Goal: Task Accomplishment & Management: Complete application form

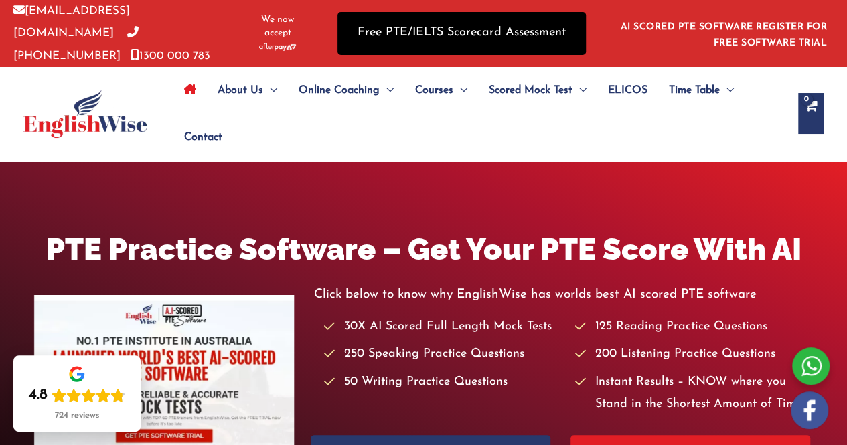
click at [458, 29] on link "Free PTE/IELTS Scorecard Assessment" at bounding box center [462, 33] width 249 height 42
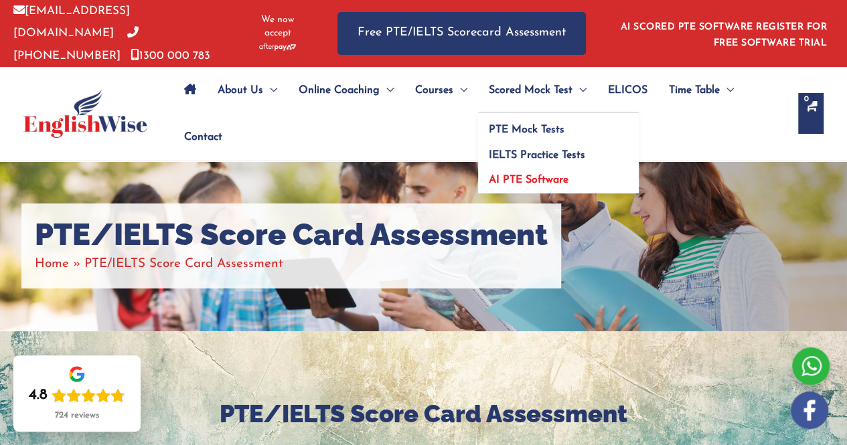
click at [523, 175] on span "AI PTE Software" at bounding box center [529, 180] width 80 height 11
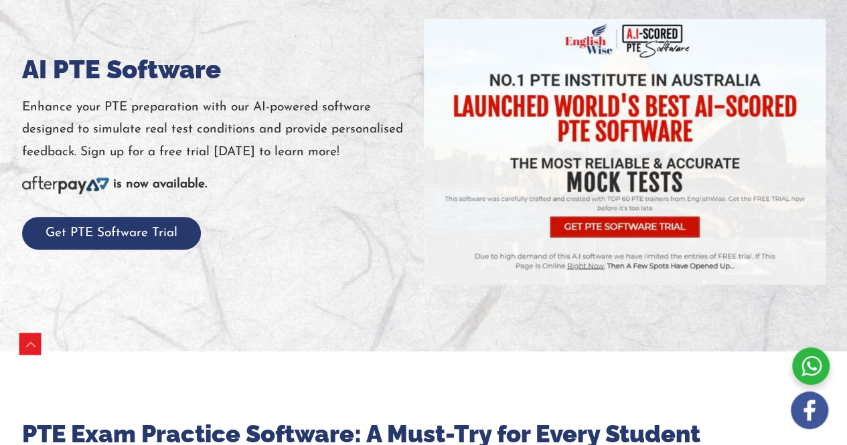
scroll to position [167, 0]
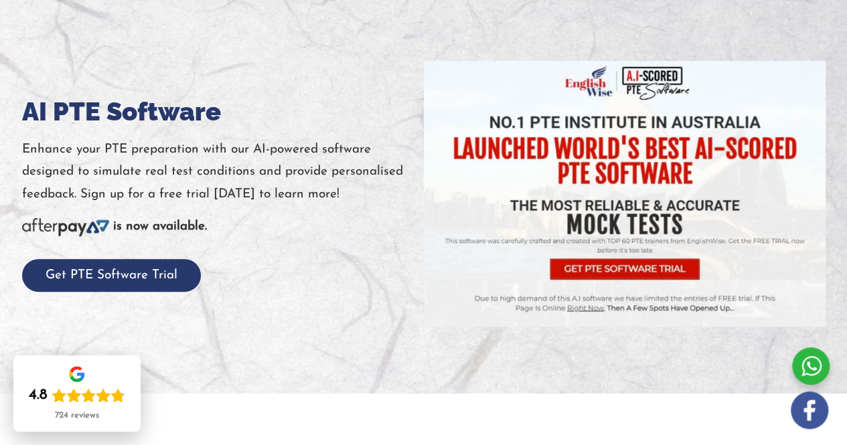
click at [612, 265] on img at bounding box center [625, 194] width 402 height 266
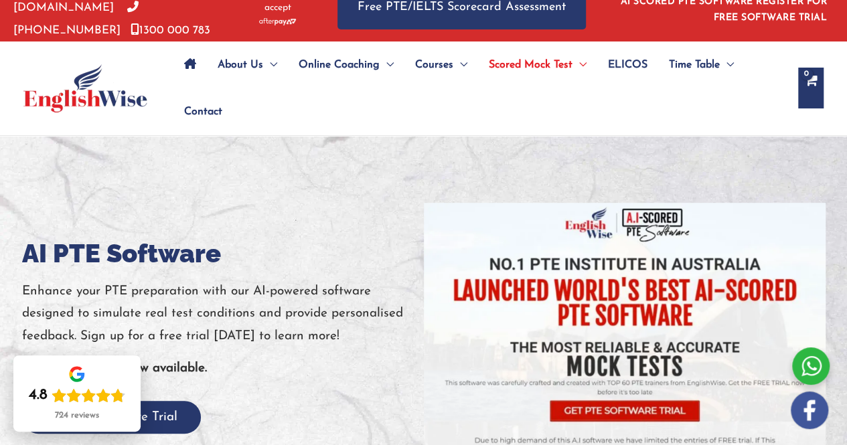
scroll to position [0, 0]
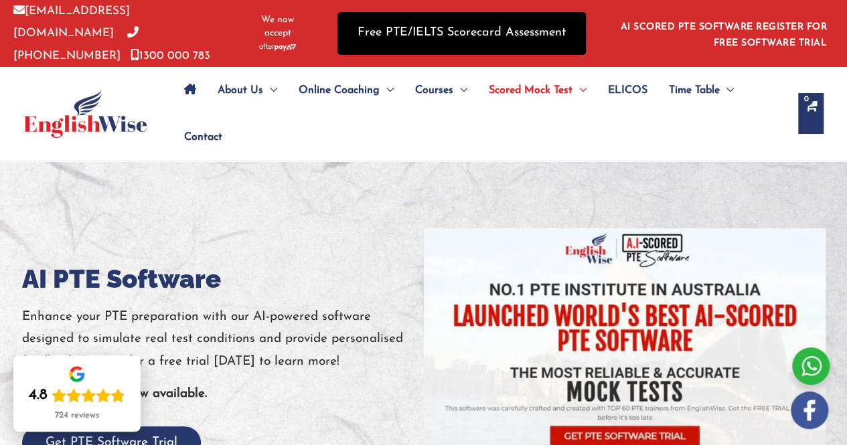
click at [426, 23] on link "Free PTE/IELTS Scorecard Assessment" at bounding box center [462, 33] width 249 height 42
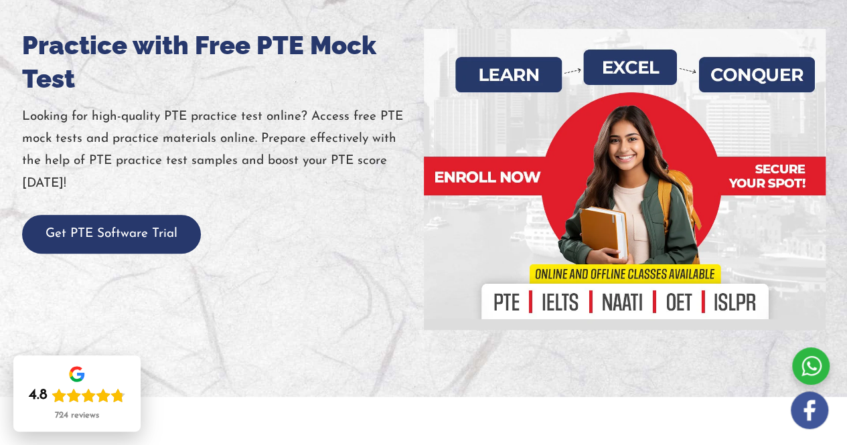
scroll to position [201, 0]
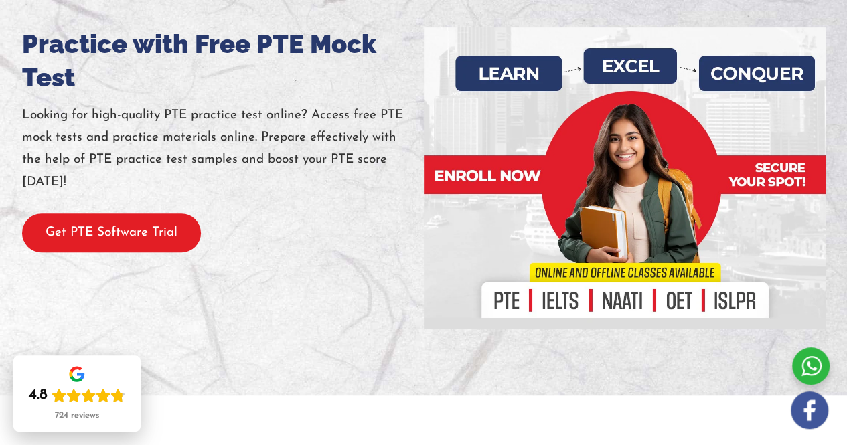
click at [84, 234] on button "Get PTE Software Trial" at bounding box center [111, 234] width 179 height 40
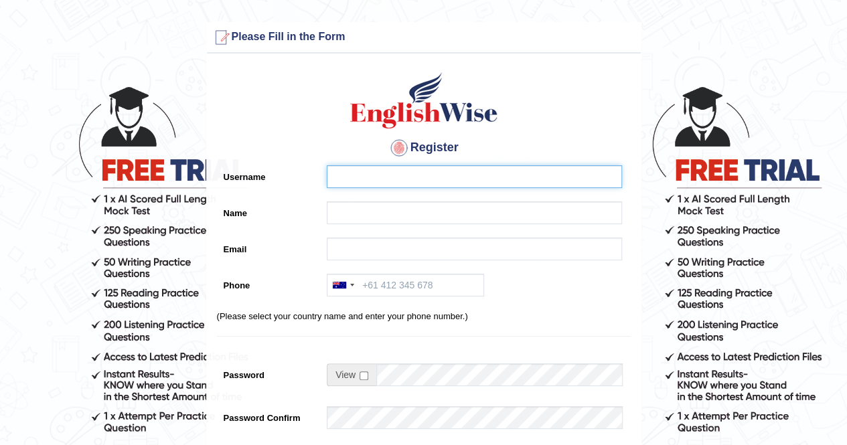
click at [365, 179] on input "Username" at bounding box center [474, 176] width 295 height 23
type input "Muhammadshahrukhkhan"
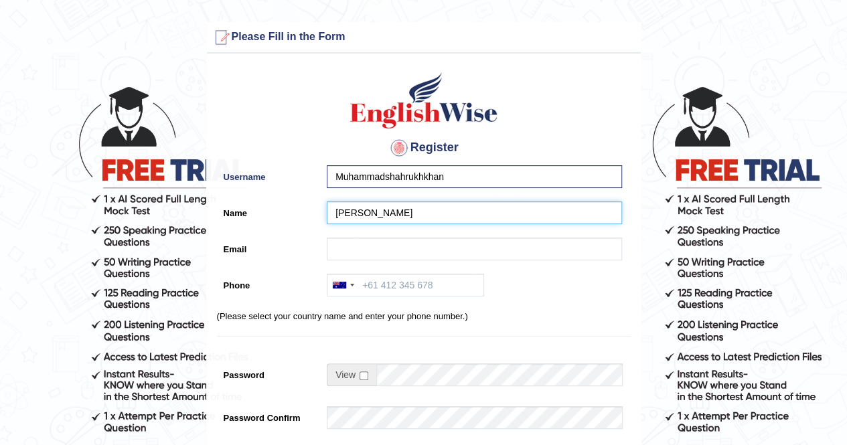
type input "[PERSON_NAME]"
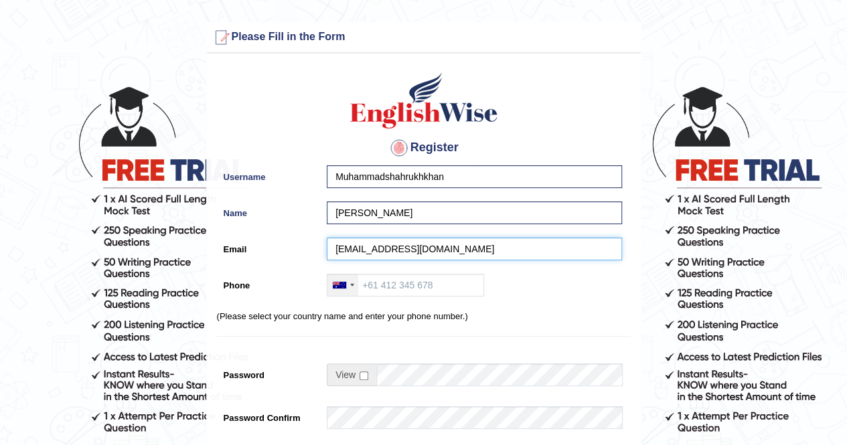
type input "muhammadshahrukhkhan111@gmail.com"
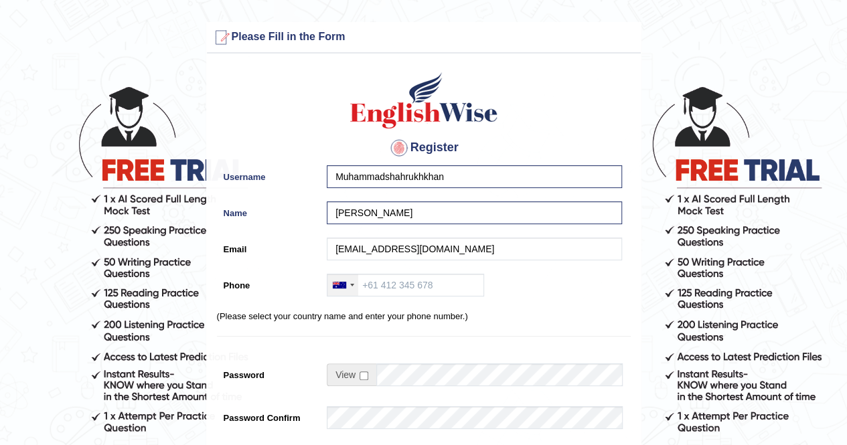
click at [342, 286] on div at bounding box center [339, 285] width 13 height 7
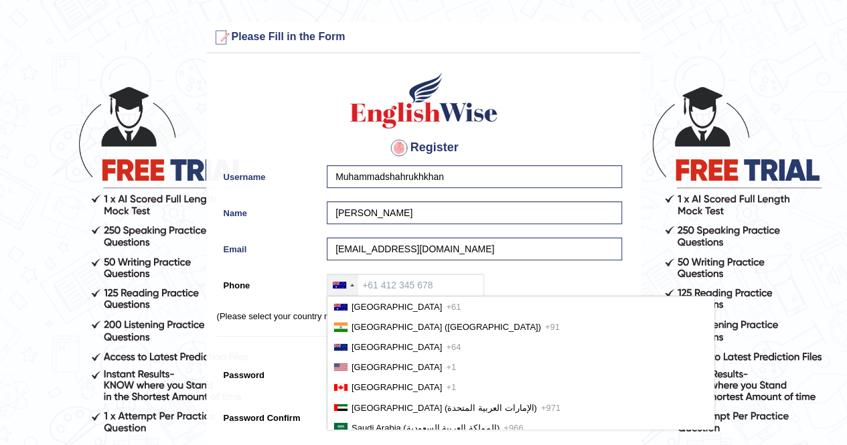
scroll to position [3387, 0]
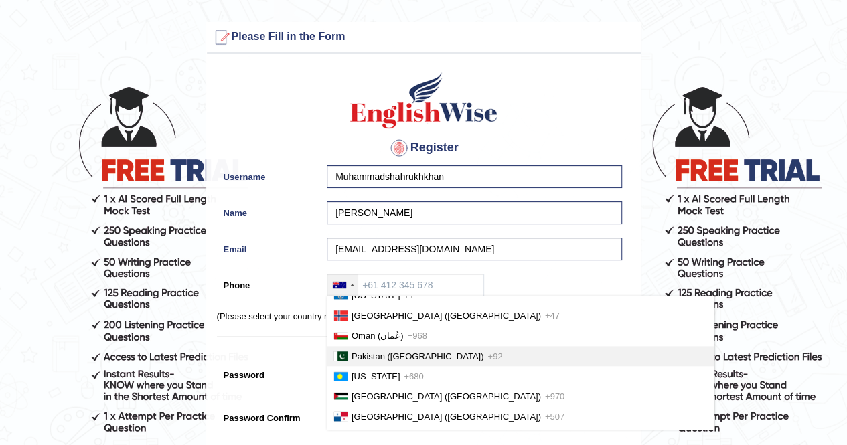
click at [380, 360] on span "Pakistan (‫پاکستان‬‎)" at bounding box center [418, 357] width 133 height 10
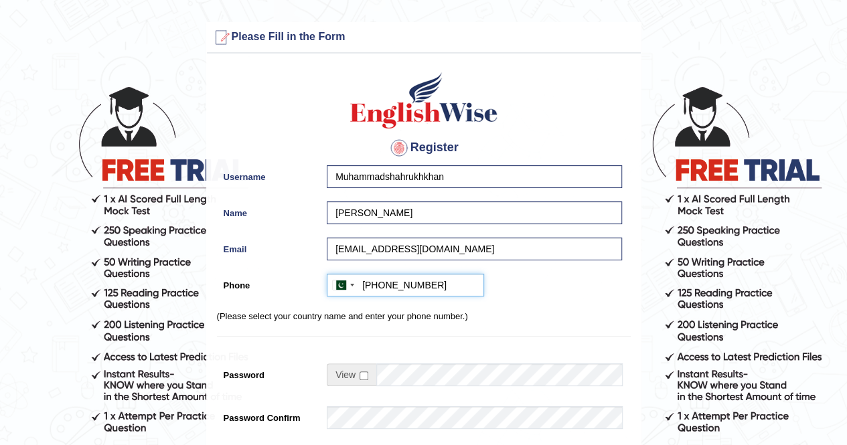
type input "+923363949067"
click at [363, 377] on input "checkbox" at bounding box center [364, 376] width 9 height 9
checkbox input "true"
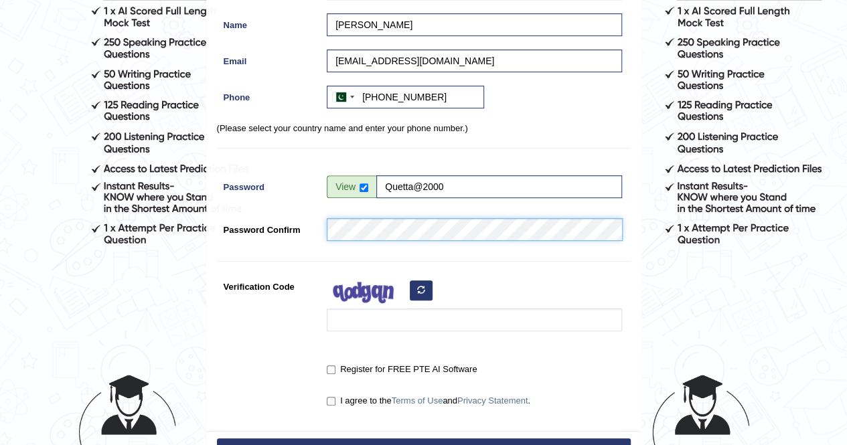
scroll to position [201, 0]
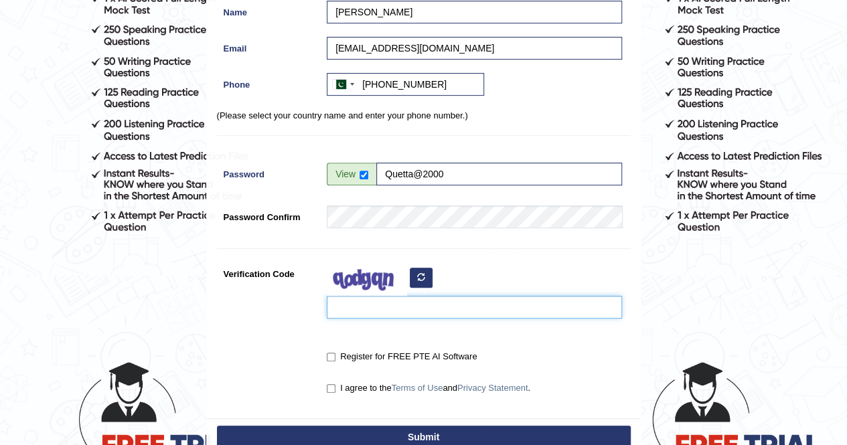
click at [380, 303] on input "Verification Code" at bounding box center [474, 307] width 295 height 23
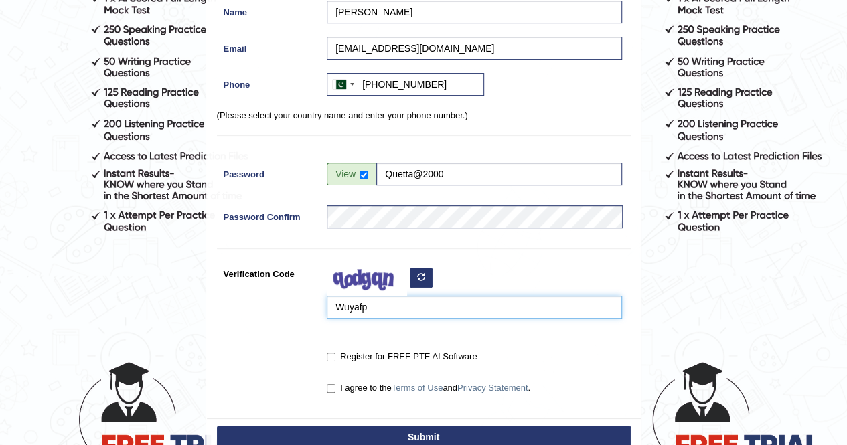
type input "Wuyafp"
click at [328, 362] on label "Register for FREE PTE AI Software" at bounding box center [402, 356] width 150 height 13
click at [328, 362] on input "Register for FREE PTE AI Software" at bounding box center [331, 357] width 9 height 9
checkbox input "true"
click at [329, 388] on input "I agree to the Terms of Use and Privacy Statement ." at bounding box center [331, 389] width 9 height 9
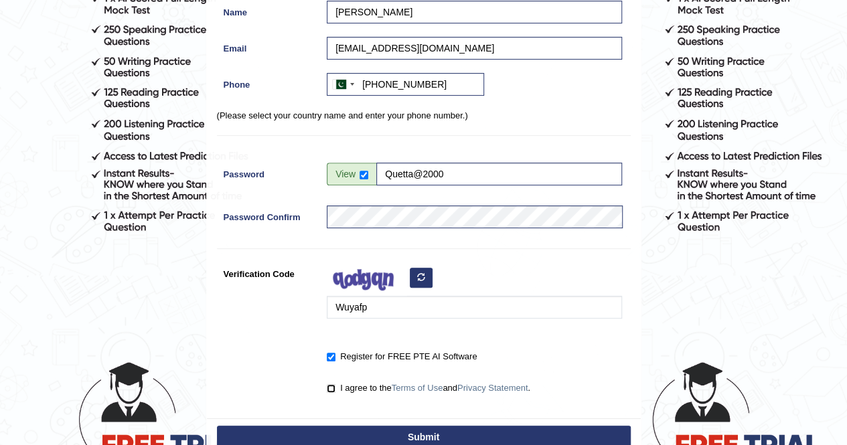
checkbox input "true"
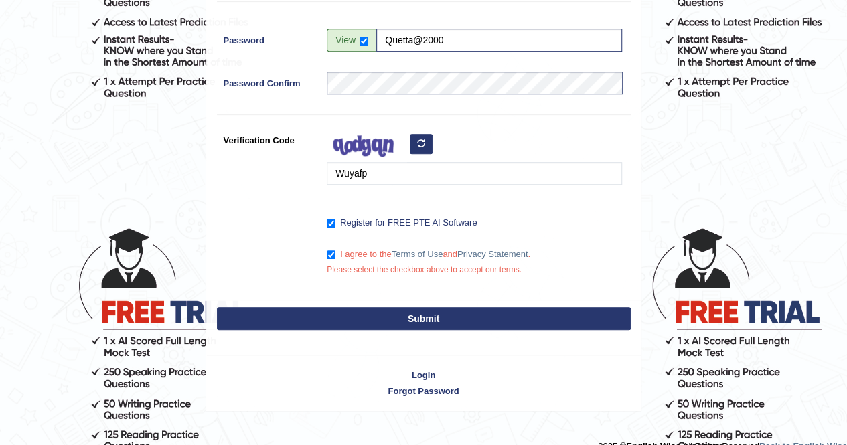
click at [377, 311] on button "Submit" at bounding box center [424, 318] width 414 height 23
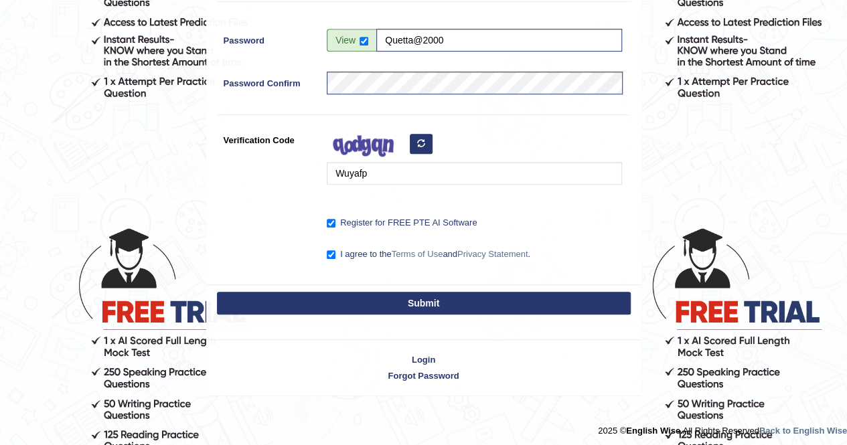
click at [374, 302] on button "Submit" at bounding box center [424, 303] width 414 height 23
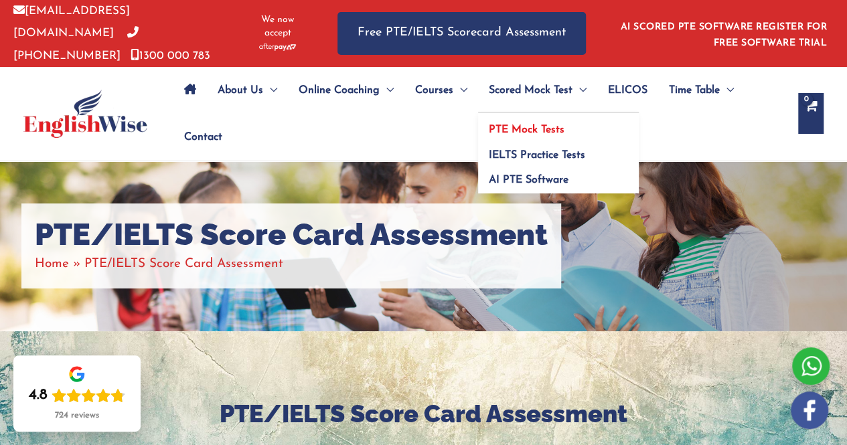
click at [528, 125] on span "PTE Mock Tests" at bounding box center [527, 130] width 76 height 11
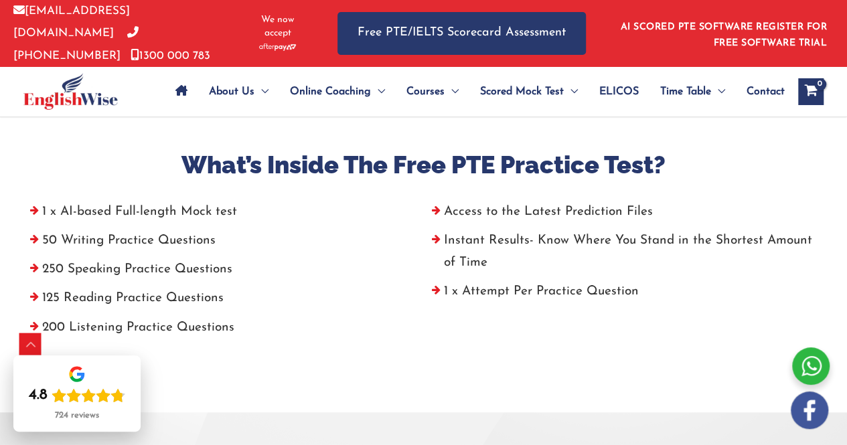
scroll to position [536, 0]
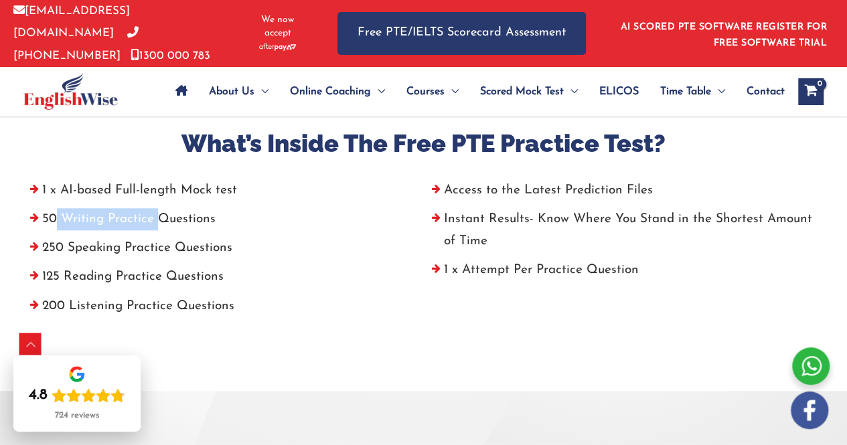
drag, startPoint x: 56, startPoint y: 212, endPoint x: 159, endPoint y: 212, distance: 103.2
click at [159, 212] on li "50 Writing Practice Questions" at bounding box center [223, 222] width 402 height 29
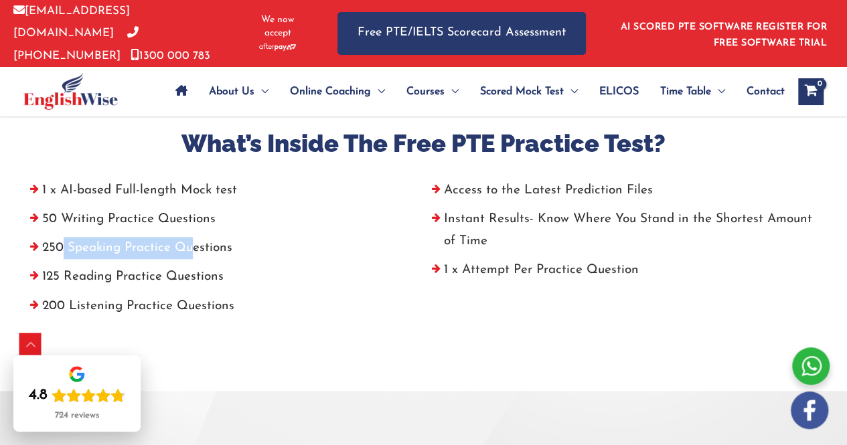
drag, startPoint x: 59, startPoint y: 243, endPoint x: 191, endPoint y: 236, distance: 132.1
click at [191, 237] on li "250 Speaking Practice Questions" at bounding box center [223, 251] width 402 height 29
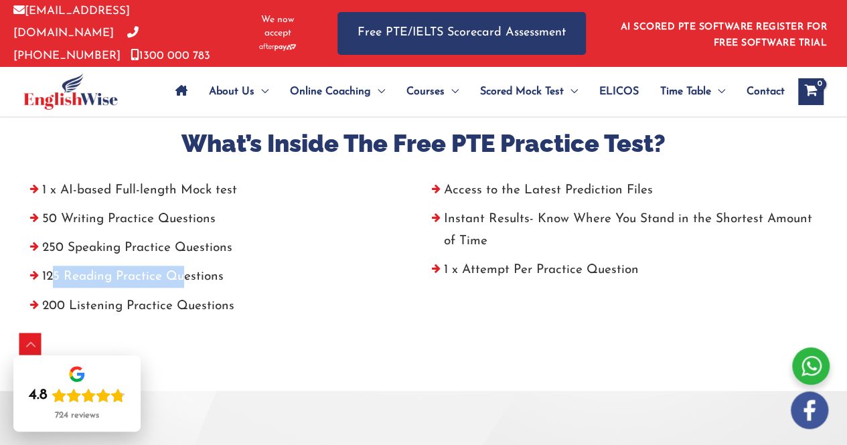
drag, startPoint x: 54, startPoint y: 273, endPoint x: 127, endPoint y: 291, distance: 74.4
click at [186, 266] on li "125 Reading Practice Questions" at bounding box center [223, 280] width 402 height 29
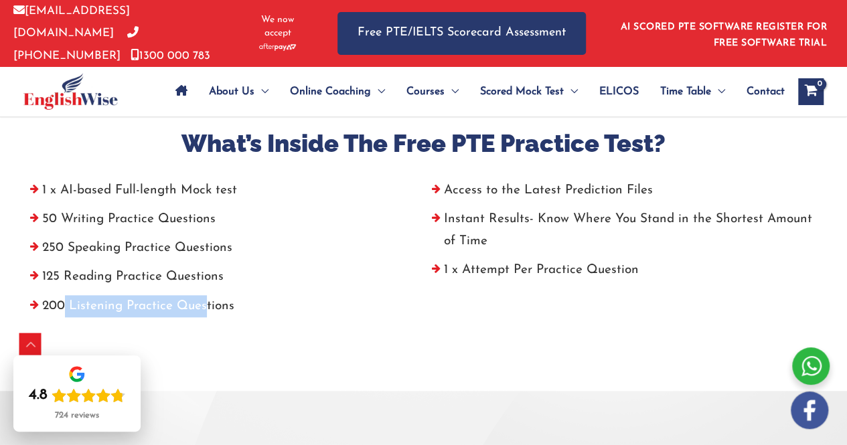
drag, startPoint x: 66, startPoint y: 302, endPoint x: 224, endPoint y: 294, distance: 157.6
click at [204, 299] on li "200 Listening Practice Questions" at bounding box center [223, 309] width 402 height 29
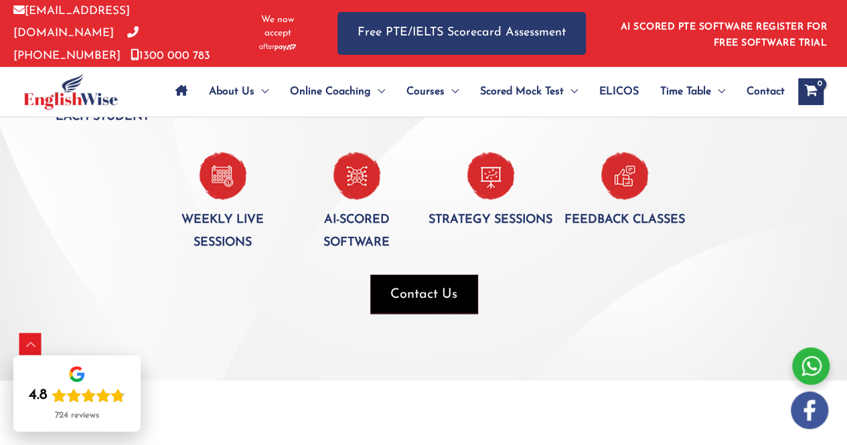
scroll to position [1005, 0]
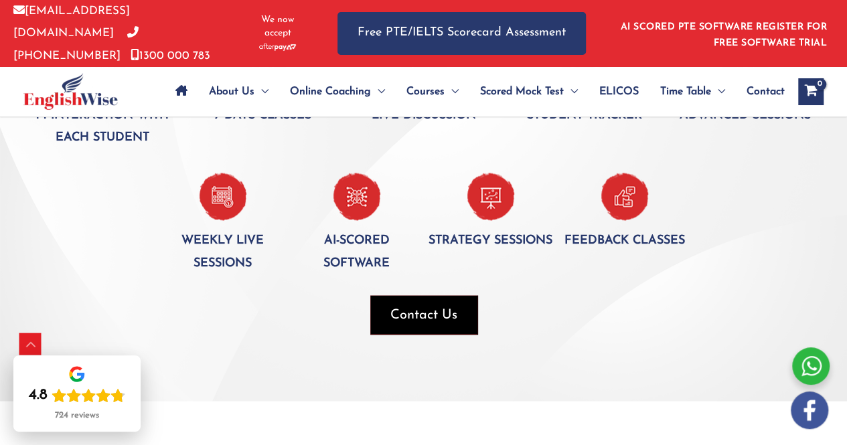
click at [411, 309] on span "Contact Us" at bounding box center [424, 314] width 67 height 19
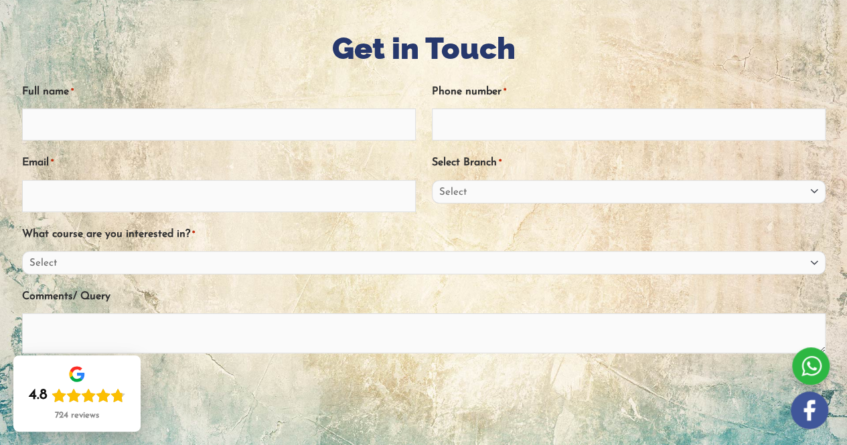
scroll to position [134, 0]
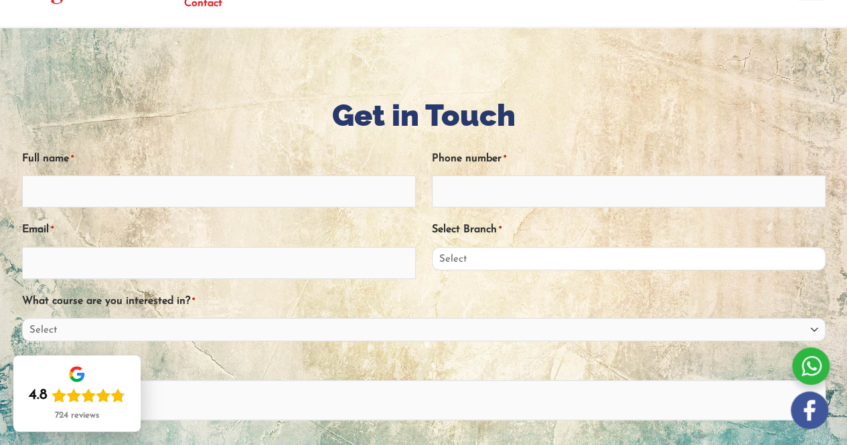
click at [484, 249] on select "Select [GEOGRAPHIC_DATA] [GEOGRAPHIC_DATA] [GEOGRAPHIC_DATA] EnglishWise Global…" at bounding box center [629, 258] width 394 height 23
click at [296, 186] on input "Full name *" at bounding box center [219, 192] width 394 height 32
type input "[PERSON_NAME]"
type input "0"
type input "+3363949067"
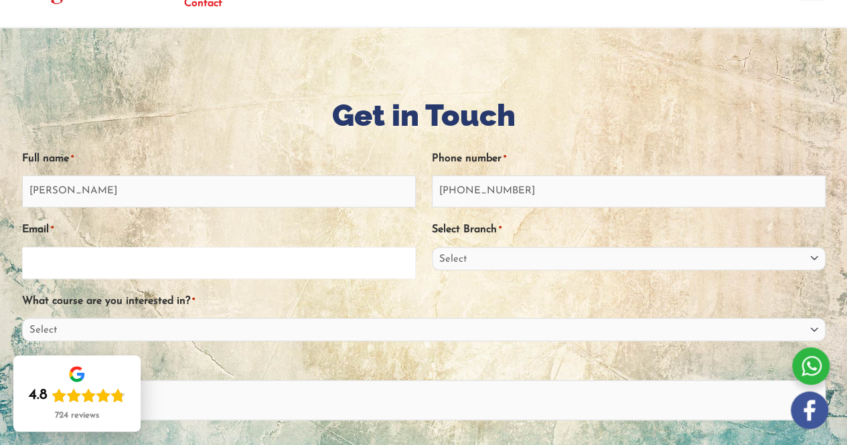
click at [283, 251] on input "Email *" at bounding box center [219, 263] width 394 height 32
type input "[EMAIL_ADDRESS][DOMAIN_NAME]"
click at [505, 251] on select "Select Sydney City Center Sydney Parramatta EnglishWise Global Brisbane Gold Co…" at bounding box center [629, 258] width 394 height 23
select select "Outside Australia"
click at [432, 247] on select "Select Sydney City Center Sydney Parramatta EnglishWise Global Brisbane Gold Co…" at bounding box center [629, 258] width 394 height 23
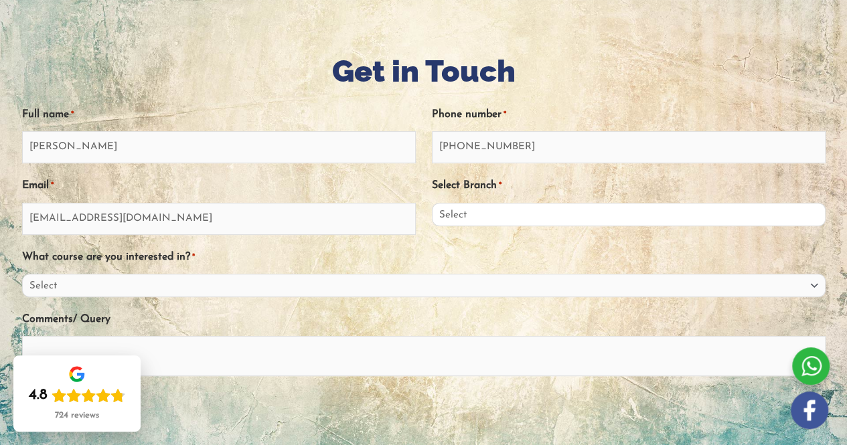
scroll to position [268, 0]
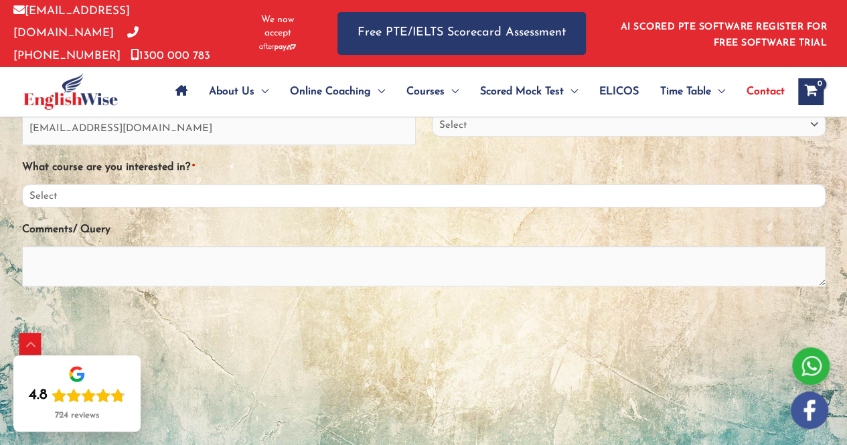
click at [301, 189] on select "Select PTE NAATI IELTS OET General English" at bounding box center [424, 195] width 804 height 23
select select "PTE"
click at [22, 184] on select "Select PTE NAATI IELTS OET General English" at bounding box center [424, 195] width 804 height 23
click at [121, 270] on textarea "Comments/ Query" at bounding box center [424, 267] width 804 height 40
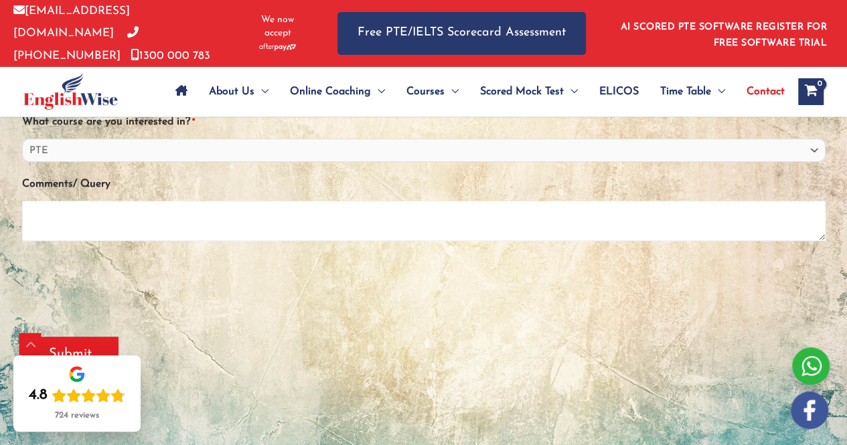
scroll to position [335, 0]
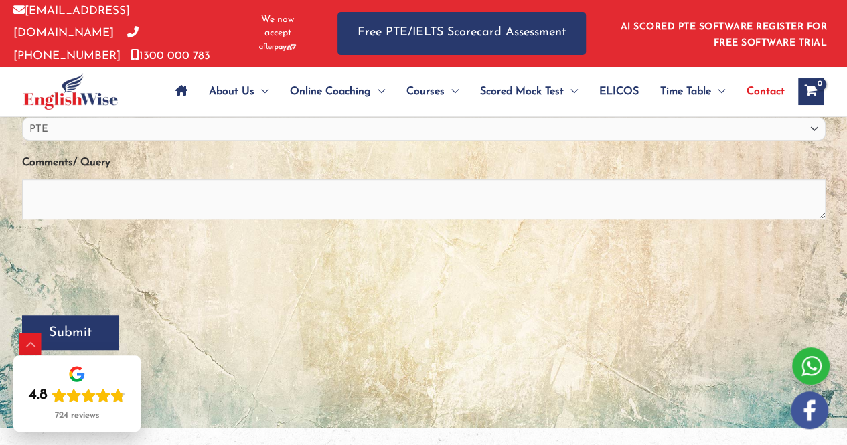
click at [64, 325] on input "Submit" at bounding box center [70, 333] width 96 height 35
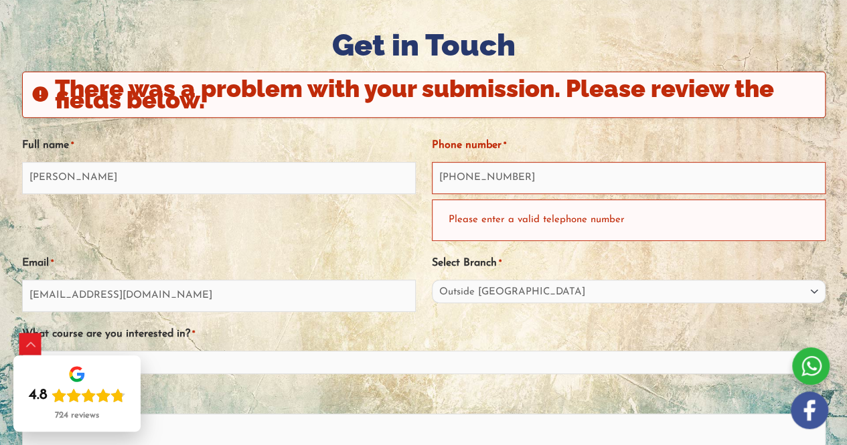
scroll to position [204, 0]
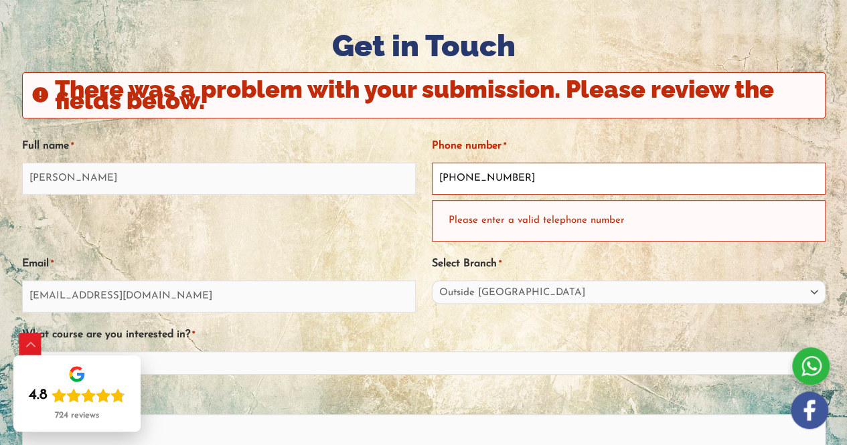
click at [512, 170] on input "+3363949067" at bounding box center [629, 179] width 394 height 32
type input "+923363949067"
click at [411, 215] on div "Full name * Muhammad Shahrukh" at bounding box center [219, 188] width 394 height 107
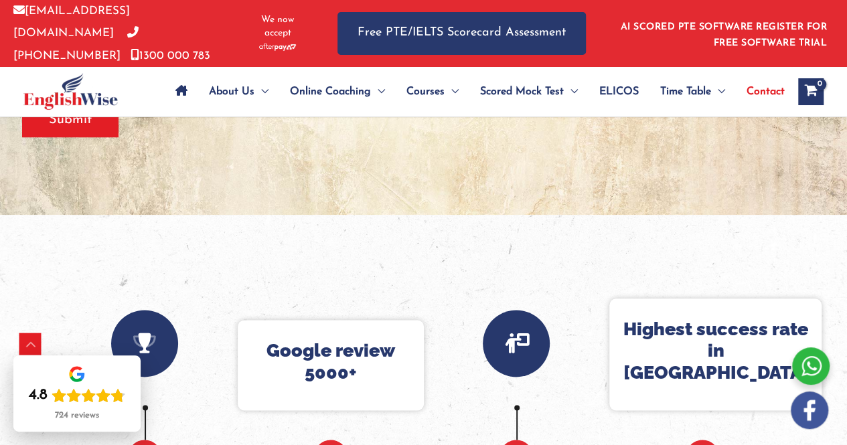
scroll to position [539, 0]
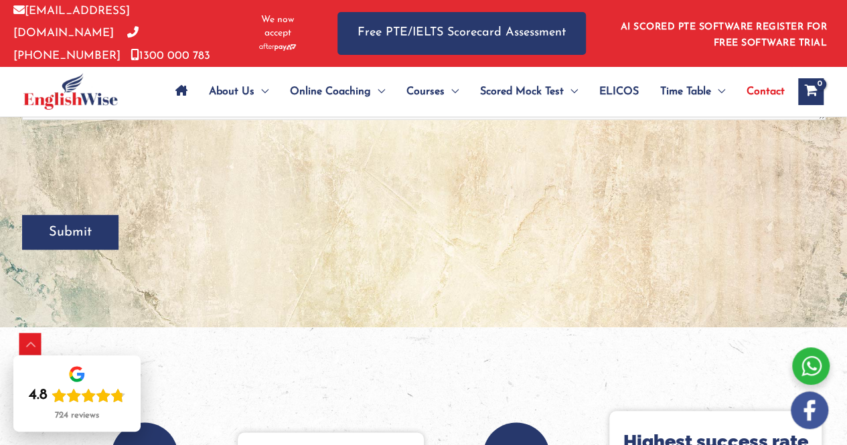
click at [64, 239] on input "Submit" at bounding box center [70, 232] width 96 height 35
click at [62, 225] on input "Submit" at bounding box center [70, 232] width 96 height 35
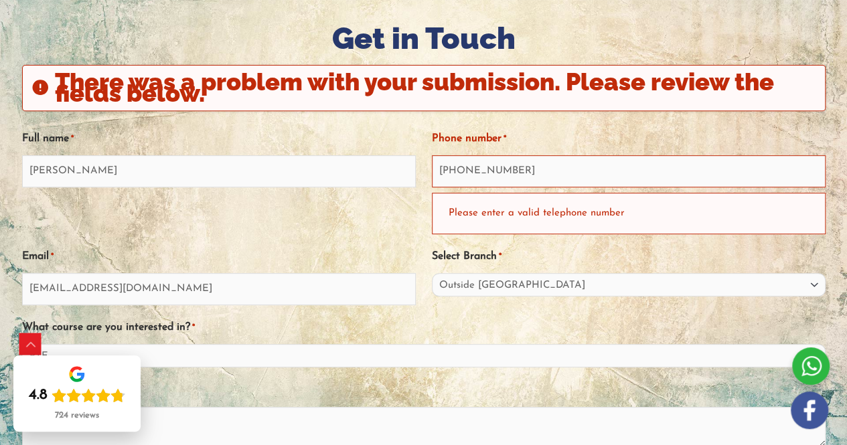
scroll to position [204, 0]
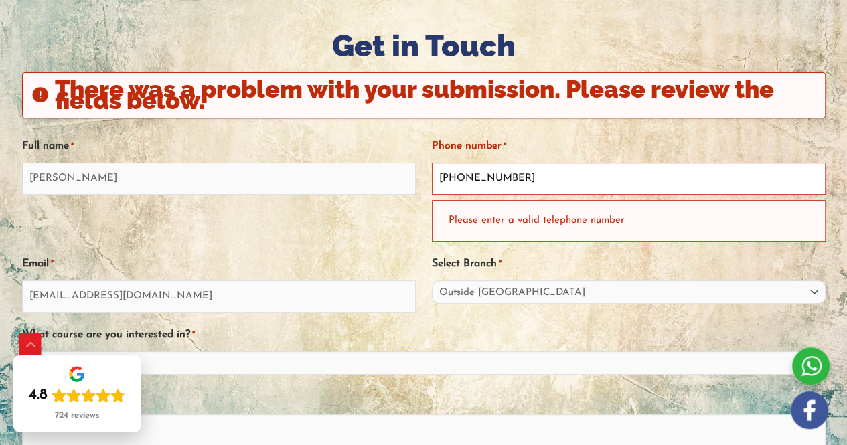
drag, startPoint x: 534, startPoint y: 174, endPoint x: 393, endPoint y: 208, distance: 145.6
click at [393, 208] on div "Full name * Muhammad Shahrukh Phone number * +923363949067 Please enter a valid…" at bounding box center [424, 348] width 804 height 448
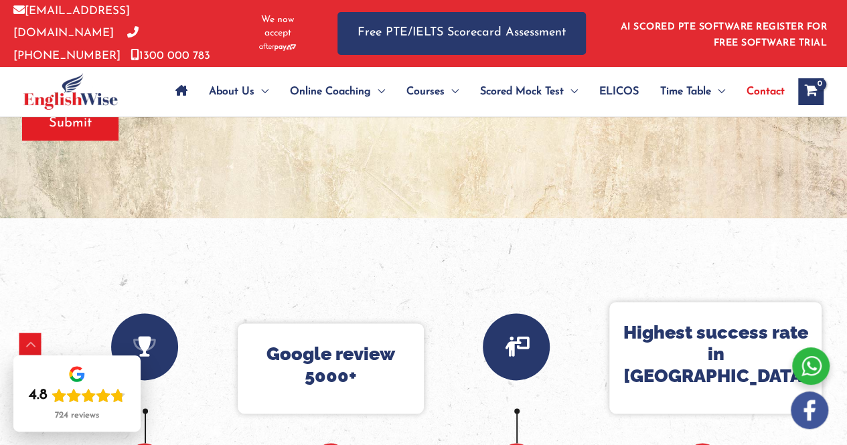
scroll to position [673, 0]
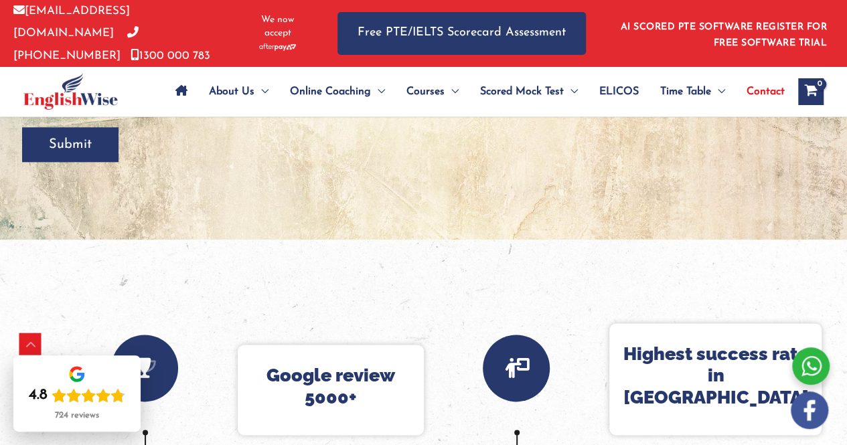
type input "03363949067"
click at [68, 141] on input "Submit" at bounding box center [70, 144] width 96 height 35
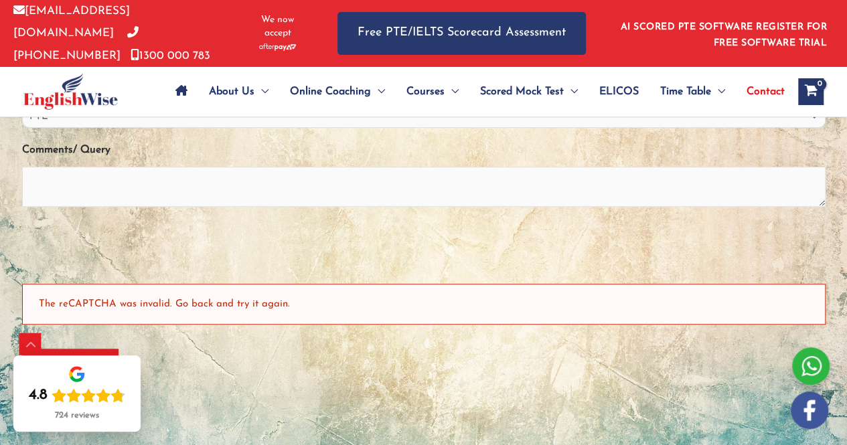
scroll to position [472, 0]
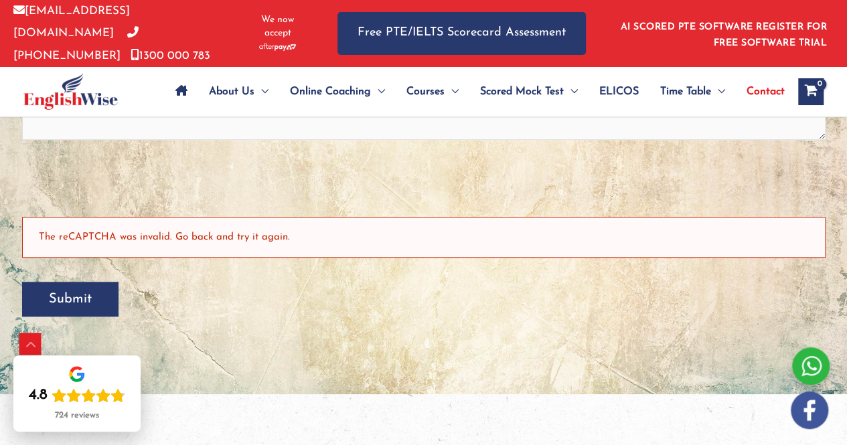
click at [55, 299] on input "Submit" at bounding box center [70, 299] width 96 height 35
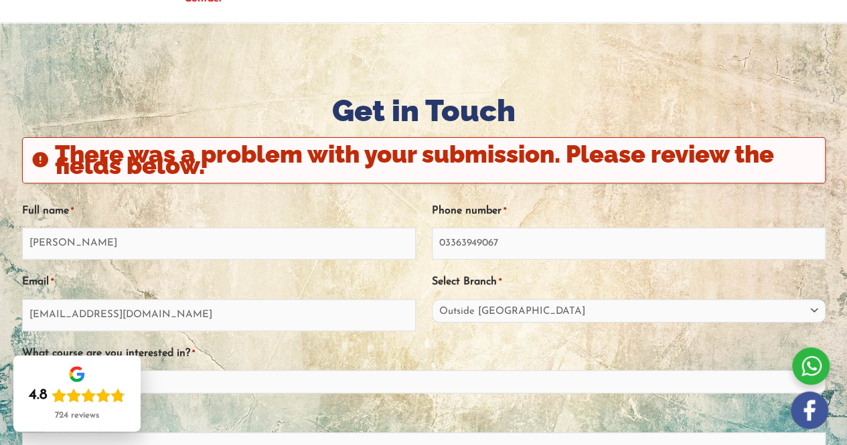
scroll to position [180, 0]
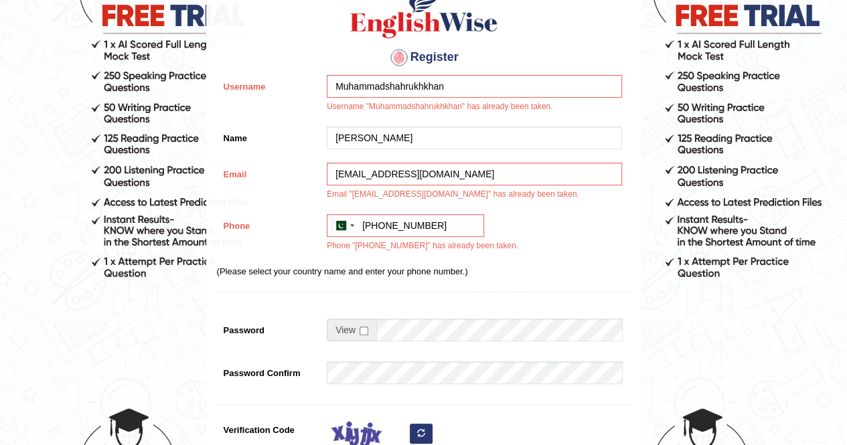
scroll to position [67, 0]
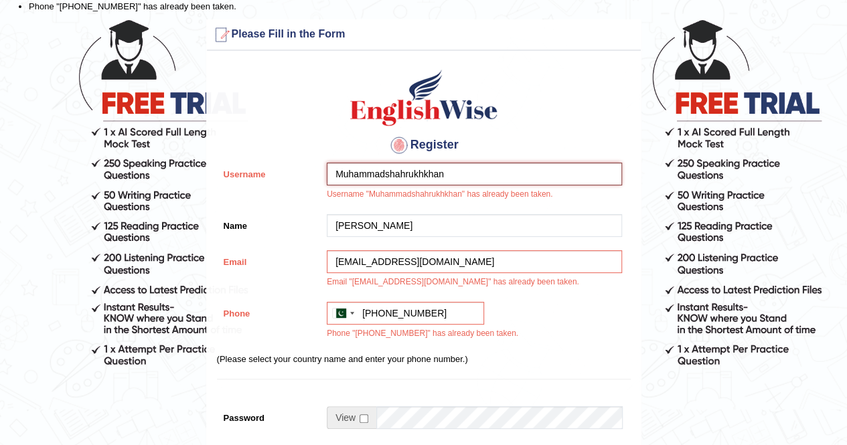
click at [458, 171] on input "Muhammadshahrukhkhan" at bounding box center [474, 174] width 295 height 23
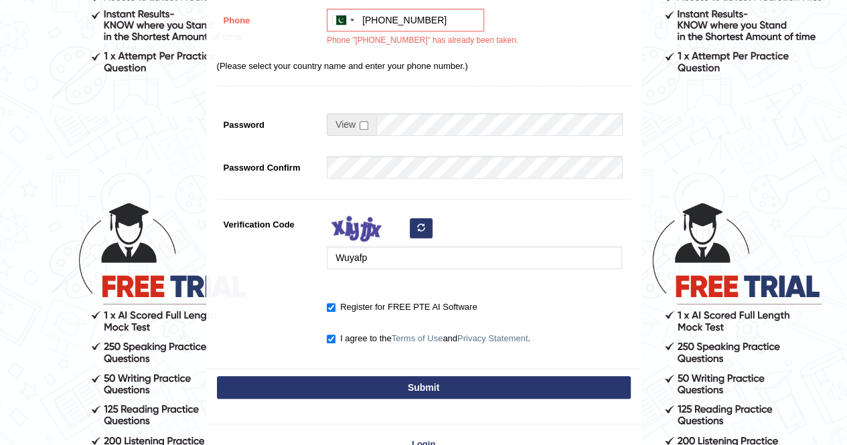
scroll to position [447, 0]
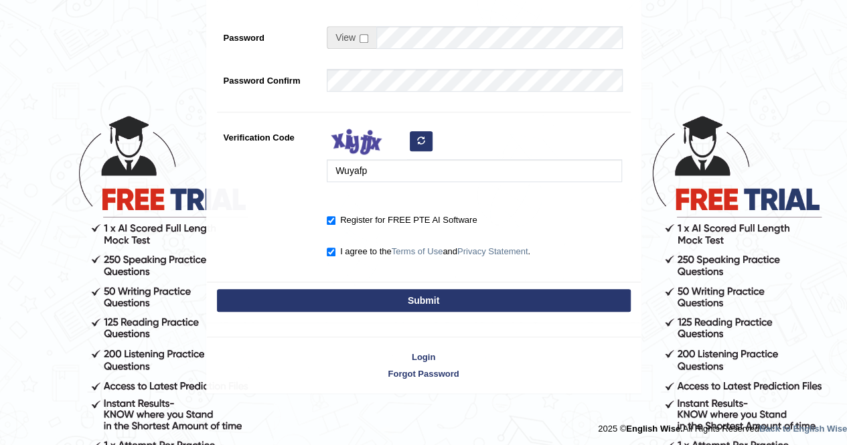
type input "Muhammadshahrukh001"
click at [385, 301] on button "Submit" at bounding box center [424, 300] width 414 height 23
type input "+923363949067"
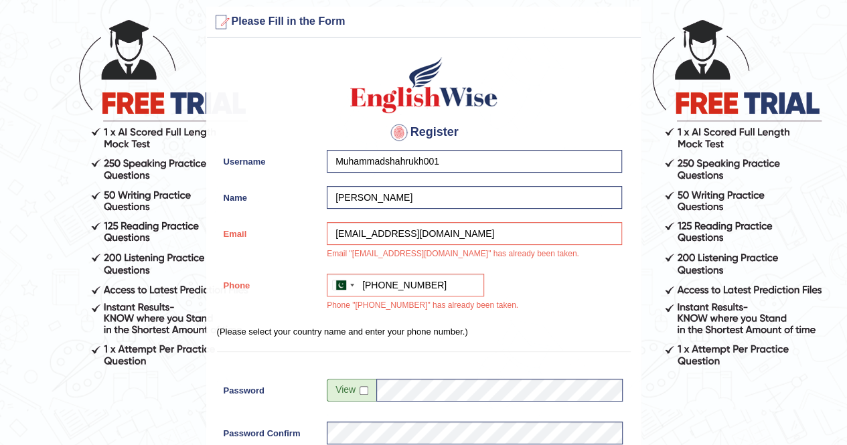
scroll to position [0, 0]
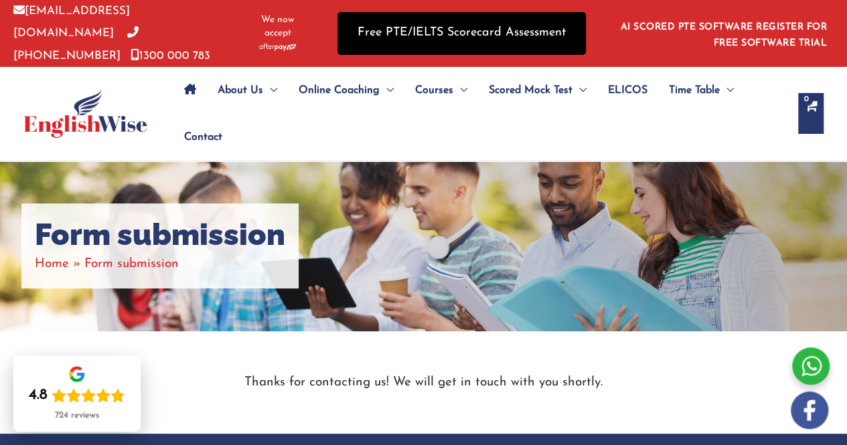
click at [442, 36] on link "Free PTE/IELTS Scorecard Assessment" at bounding box center [462, 33] width 249 height 42
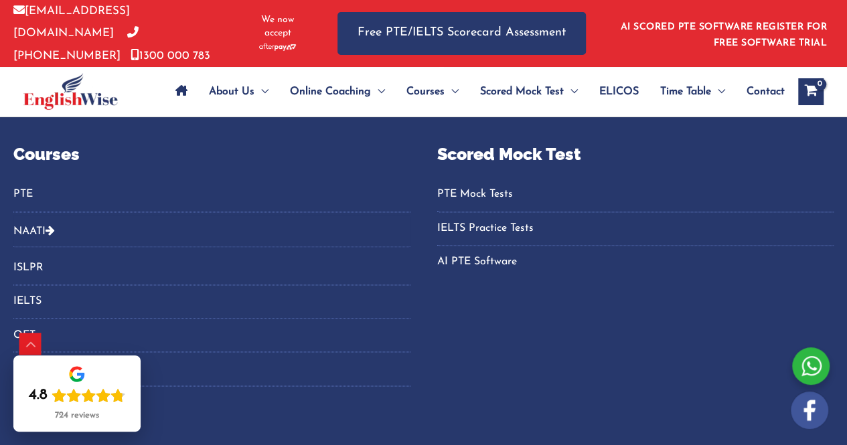
scroll to position [938, 0]
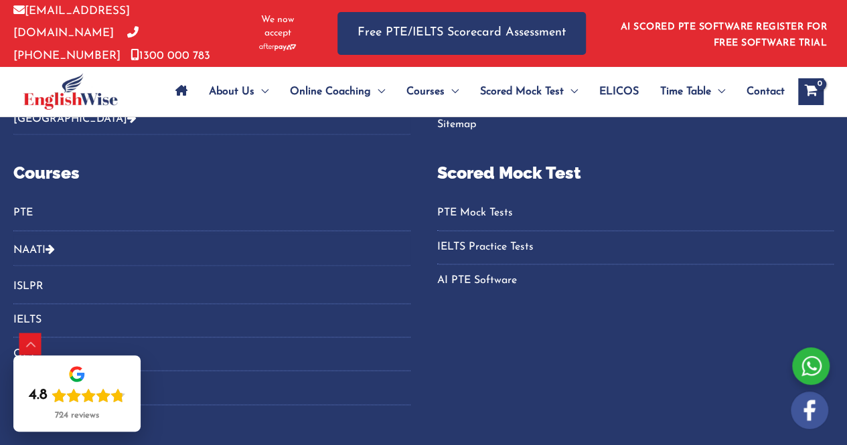
click at [461, 210] on link "PTE Mock Tests" at bounding box center [635, 213] width 397 height 22
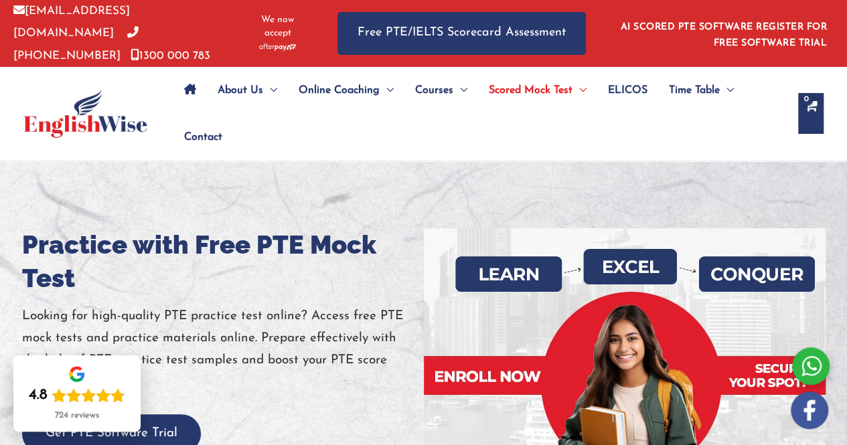
click at [578, 234] on div at bounding box center [625, 378] width 402 height 301
